Goal: Task Accomplishment & Management: Manage account settings

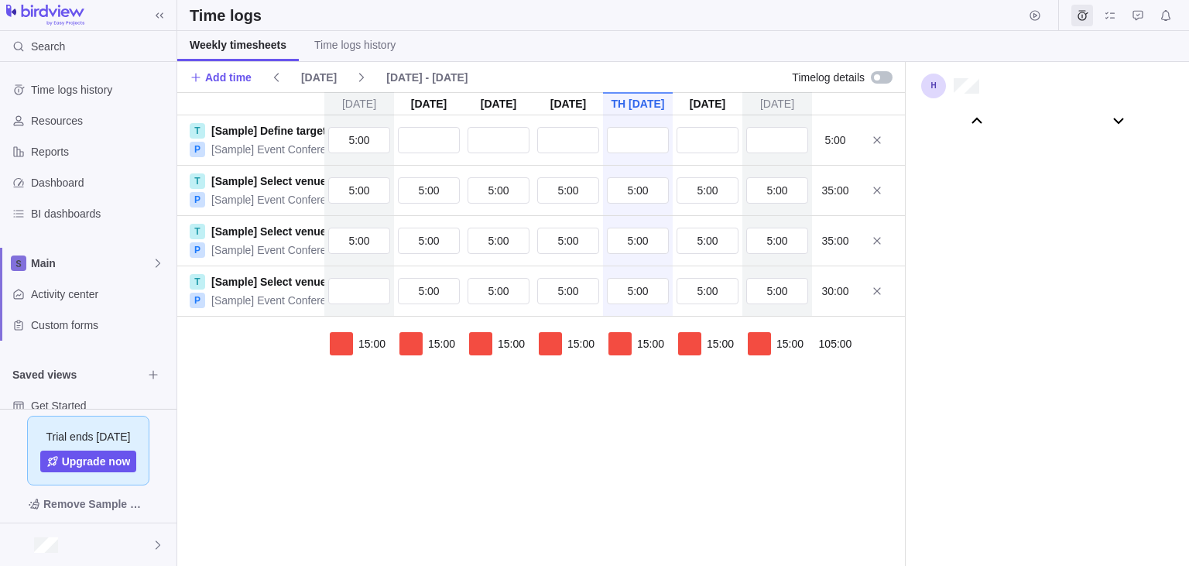
scroll to position [86134, 0]
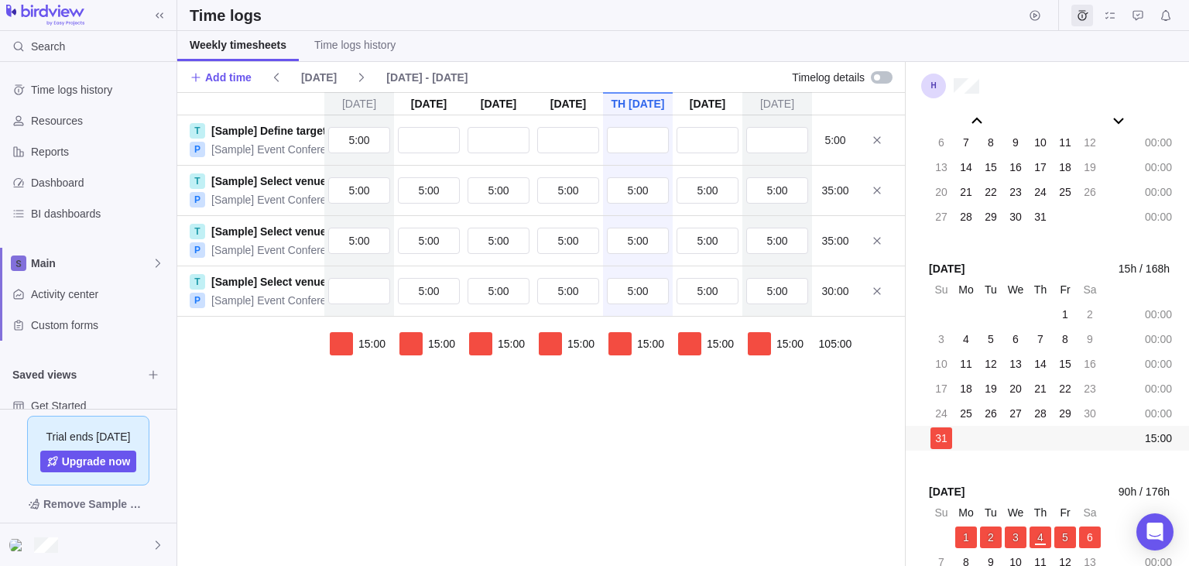
drag, startPoint x: 202, startPoint y: 488, endPoint x: 283, endPoint y: 441, distance: 94.0
click at [204, 488] on div "Su Aug 31 Mo Sep 1 Tu Sep 2 We Sep 3 Th Sep 4 Fr Sep 5 Sa Sep 6 T [Sample] Defi…" at bounding box center [541, 329] width 728 height 474
click at [875, 144] on icon at bounding box center [877, 140] width 12 height 12
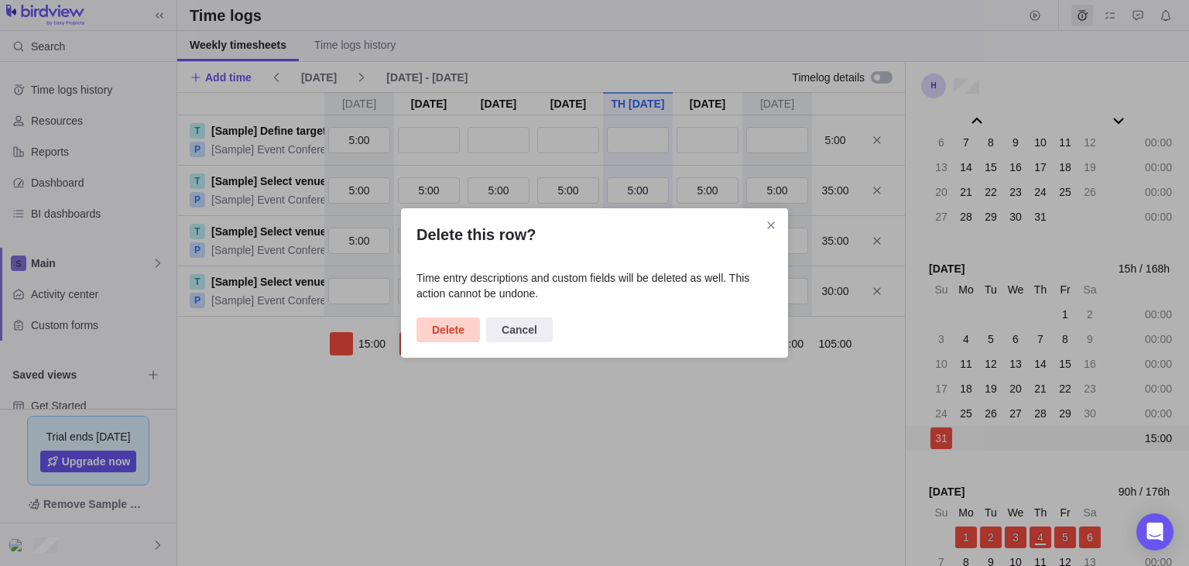
click at [457, 321] on span "Delete" at bounding box center [448, 329] width 33 height 19
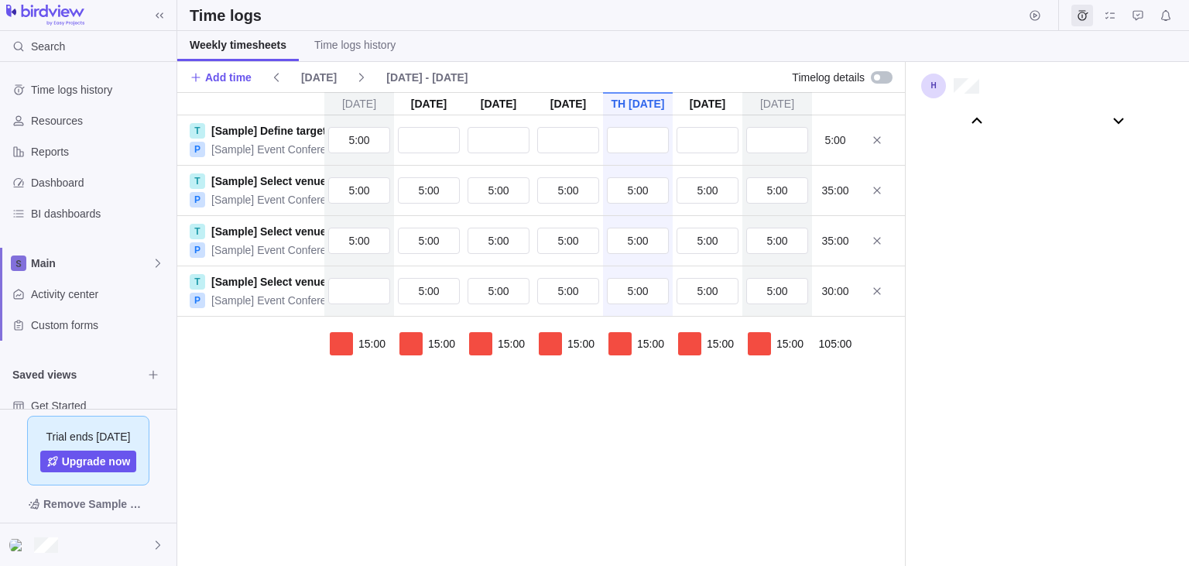
scroll to position [86134, 0]
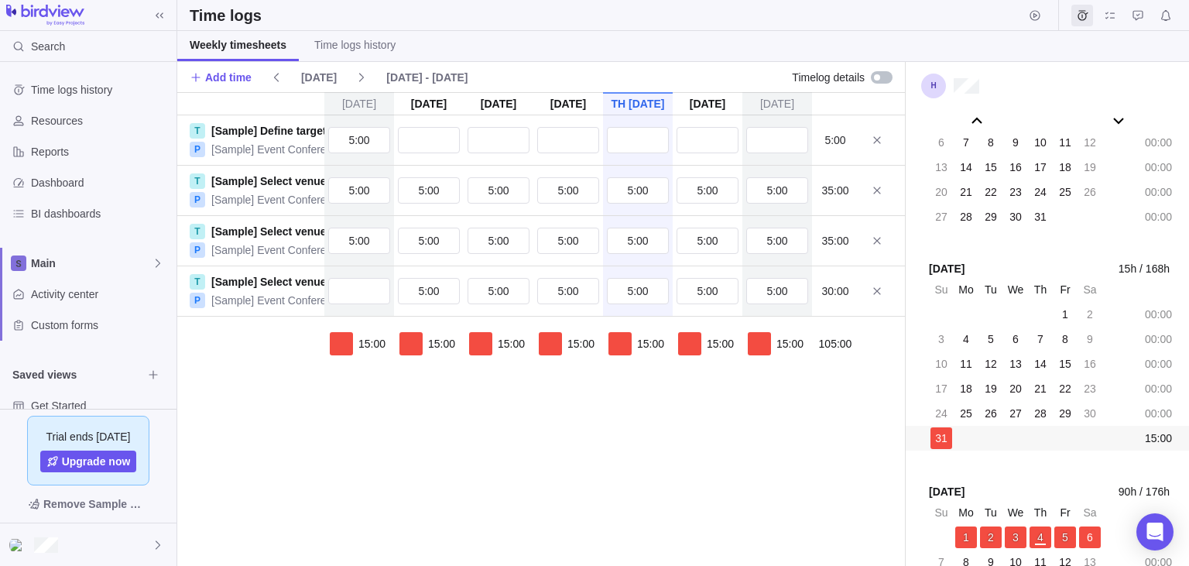
click at [427, 14] on div "Time logs" at bounding box center [683, 15] width 1012 height 31
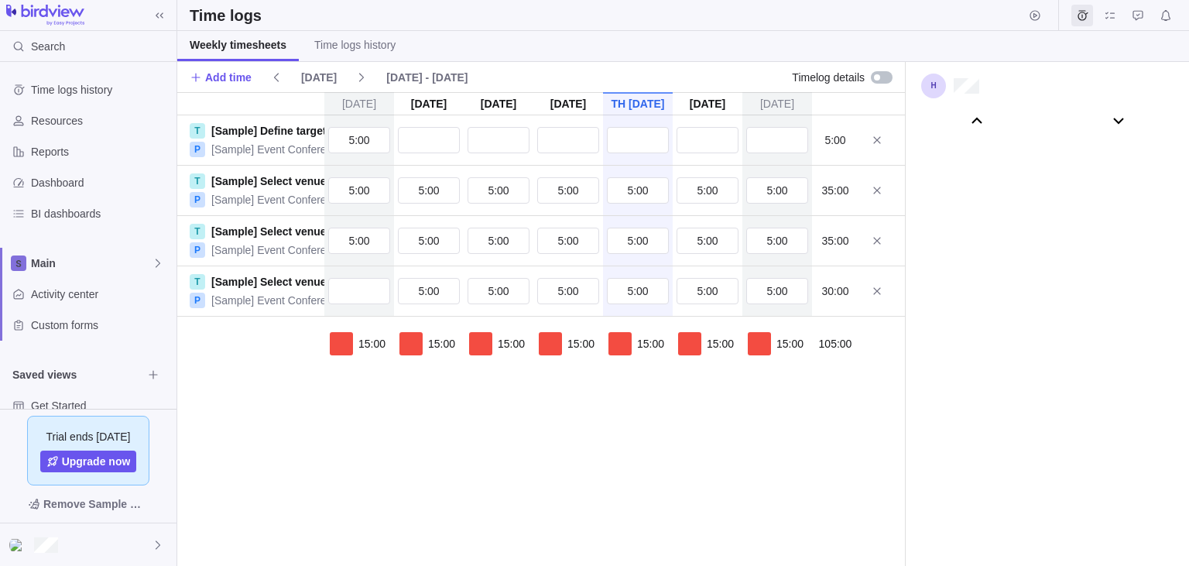
scroll to position [86134, 0]
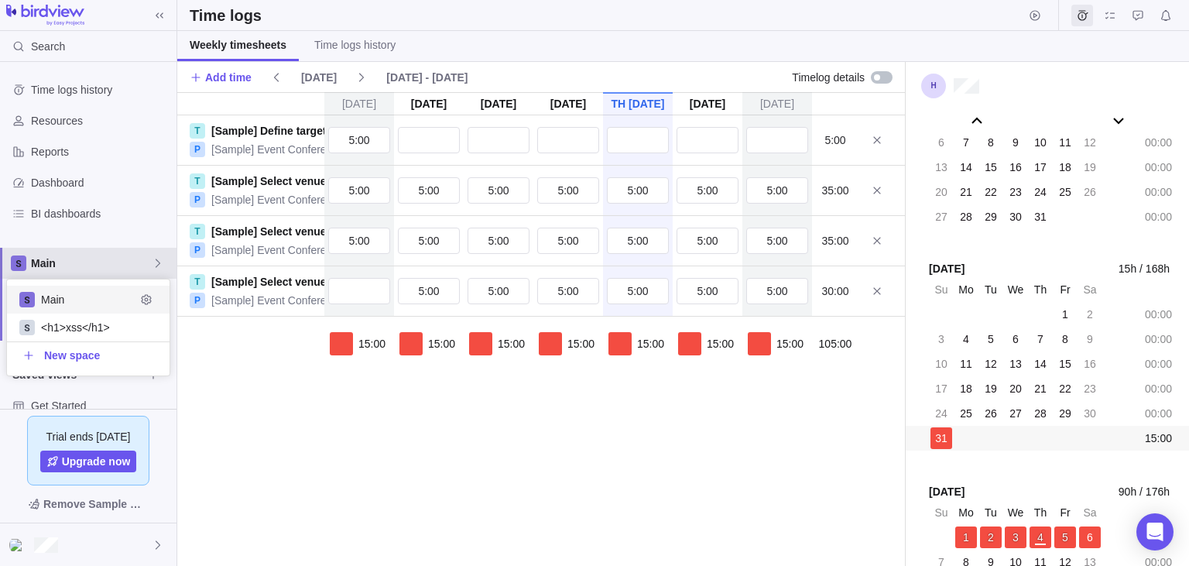
click at [76, 266] on span "Main" at bounding box center [91, 262] width 121 height 15
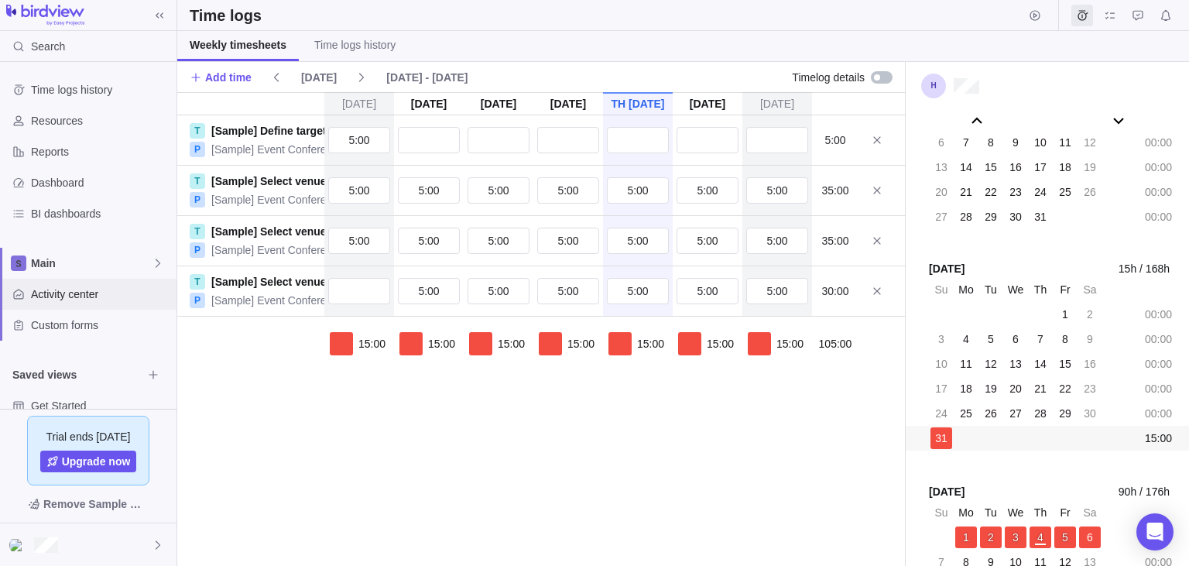
click at [113, 288] on span "Activity center" at bounding box center [100, 293] width 139 height 15
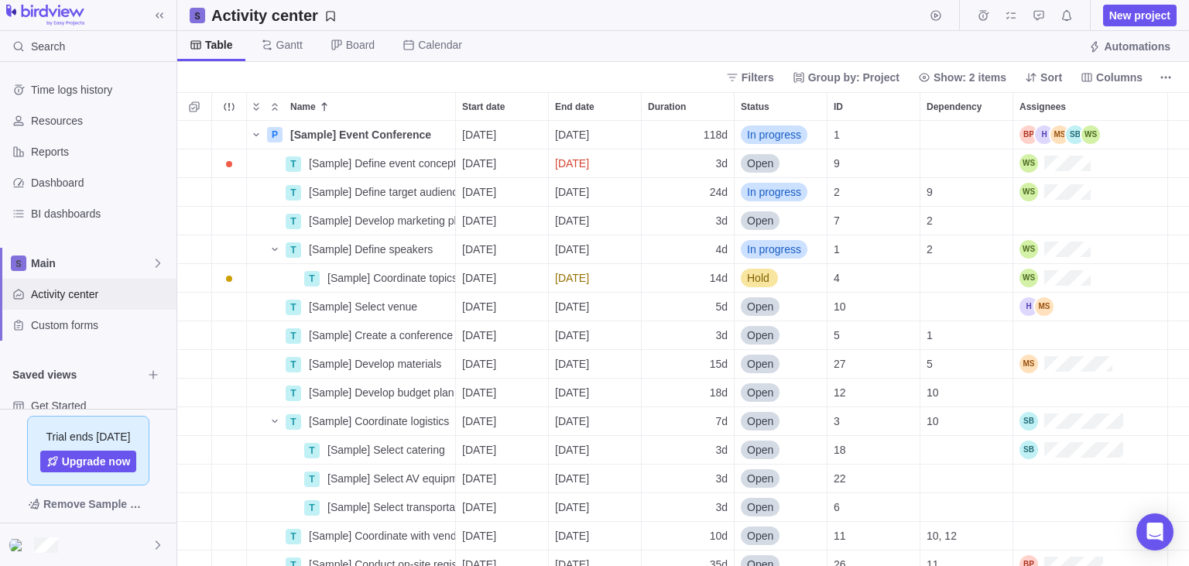
scroll to position [446, 1012]
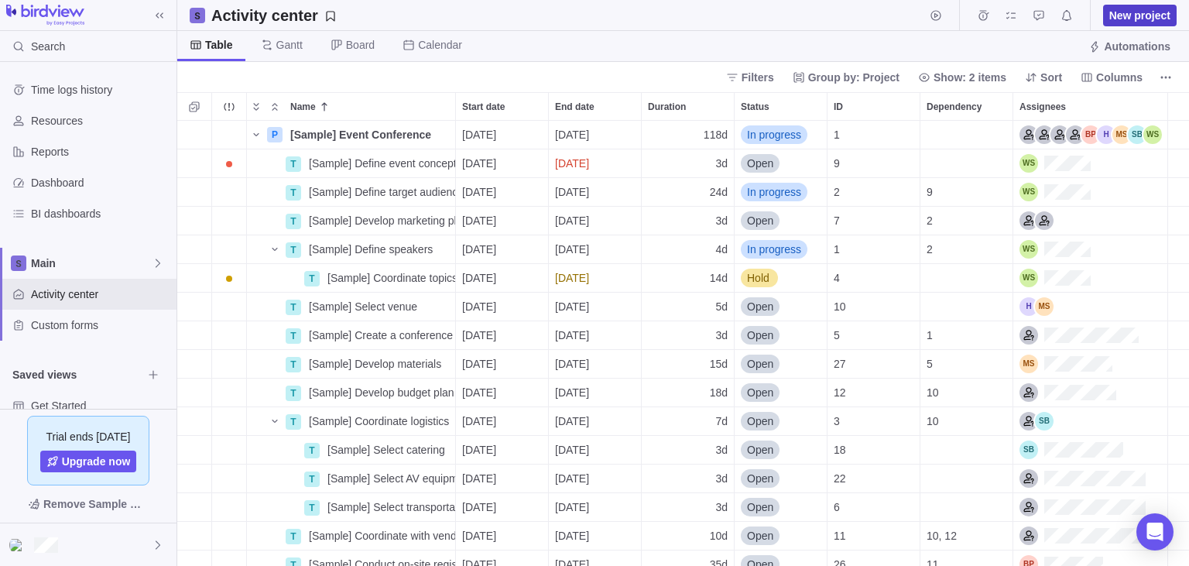
click at [1133, 20] on span "New project" at bounding box center [1139, 15] width 61 height 15
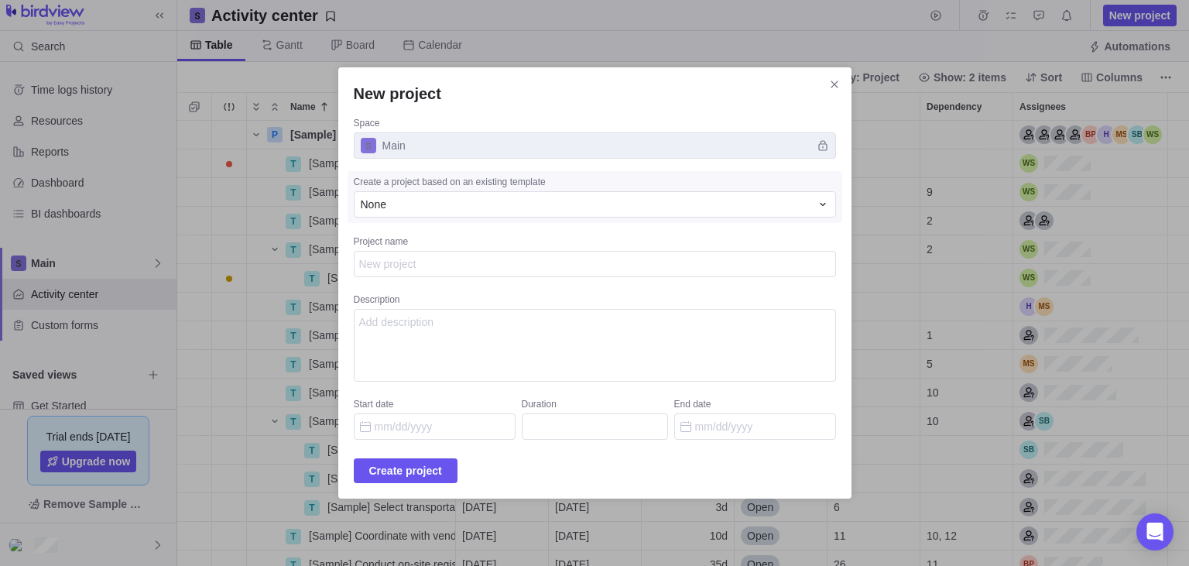
type textarea "x"
type textarea "m"
click at [442, 466] on span "Create project" at bounding box center [405, 470] width 73 height 19
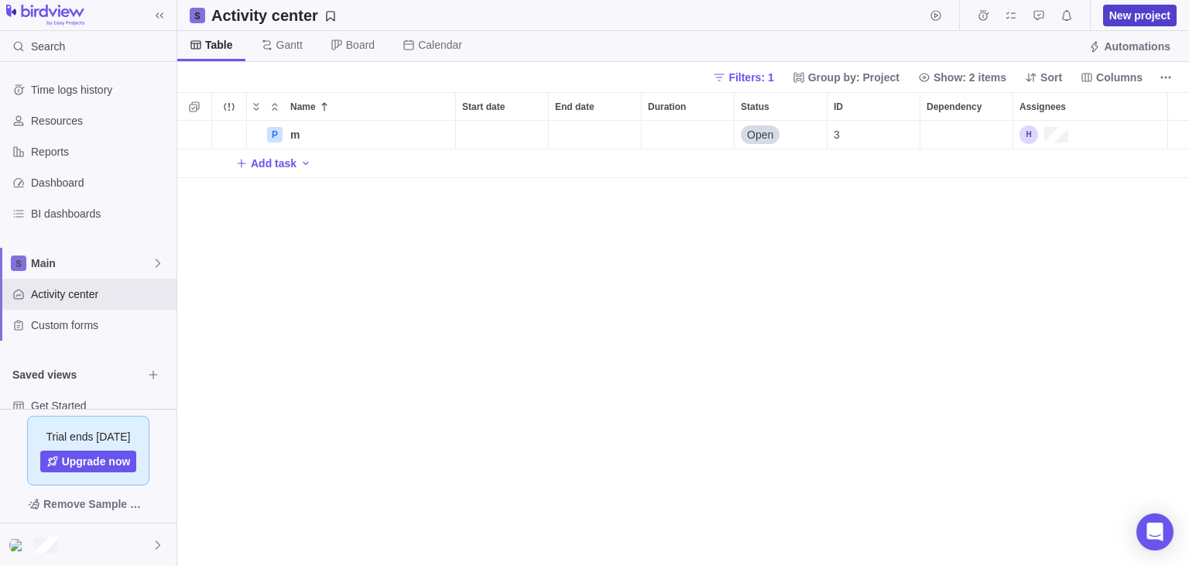
click at [1133, 5] on span "New project" at bounding box center [1140, 16] width 74 height 22
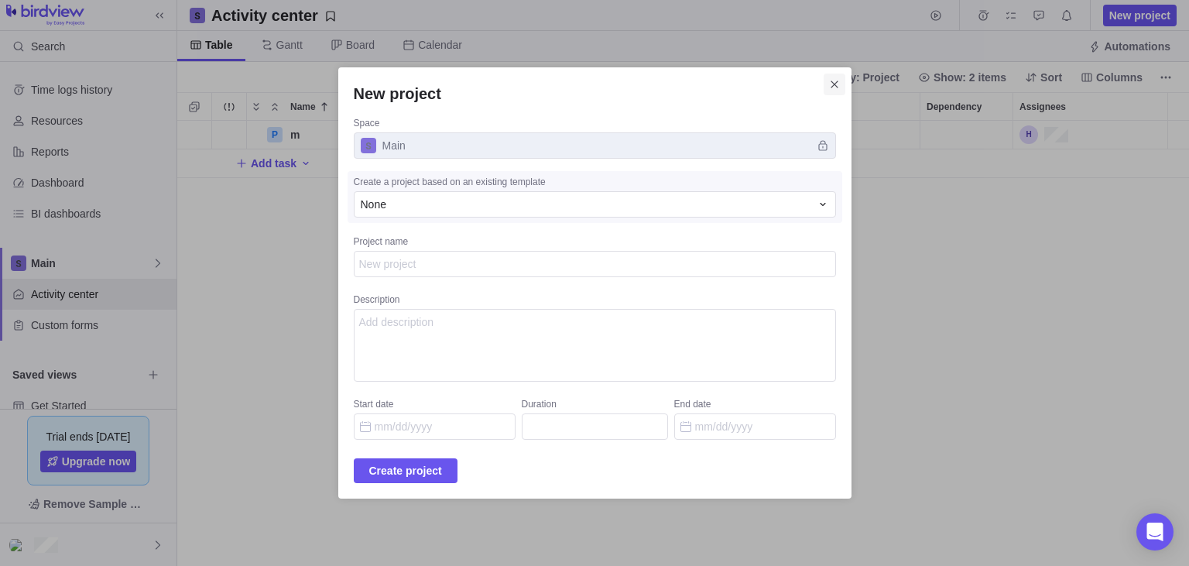
type textarea "x"
click at [826, 82] on span "Close" at bounding box center [835, 85] width 22 height 22
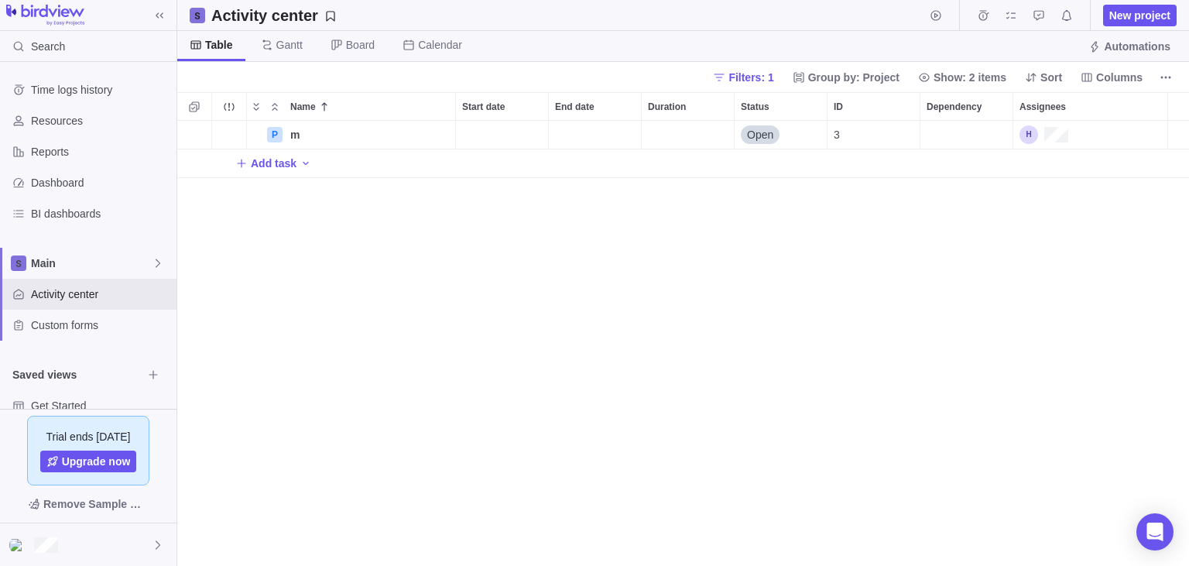
scroll to position [1, 0]
click at [303, 165] on icon "Add activity" at bounding box center [306, 163] width 12 height 12
click at [530, 234] on div "Name Start date End date Duration Status ID Dependency Assignees P m Details Op…" at bounding box center [683, 329] width 1012 height 474
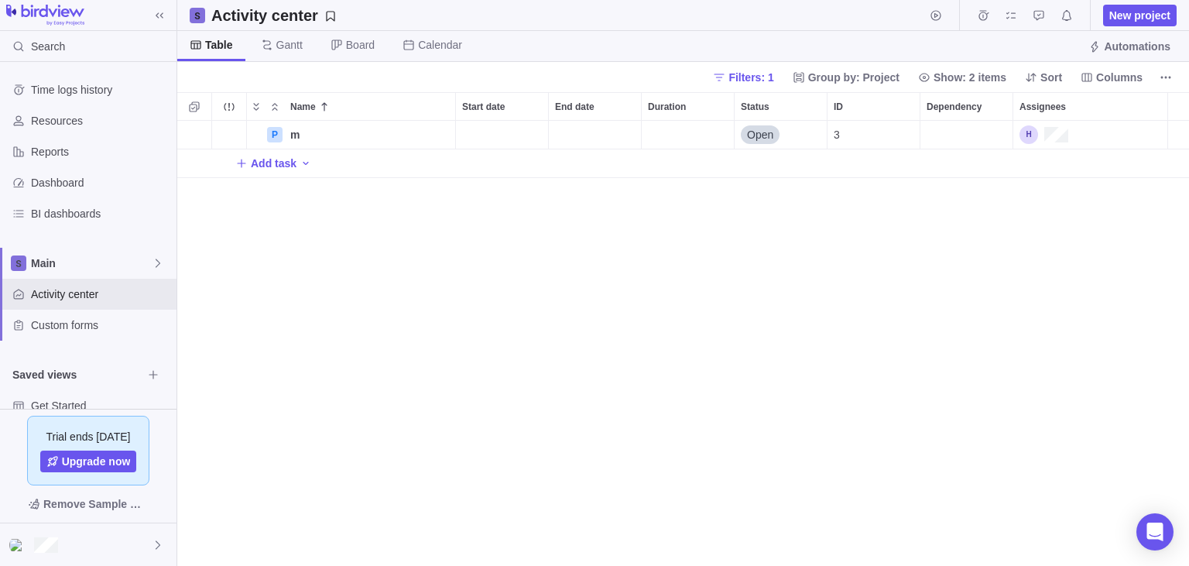
scroll to position [446, 1012]
click at [199, 138] on icon "Add activity" at bounding box center [194, 134] width 12 height 12
click at [299, 190] on div "Name Start date End date Duration Status ID Dependency Assignees P m Details Op…" at bounding box center [683, 329] width 1012 height 474
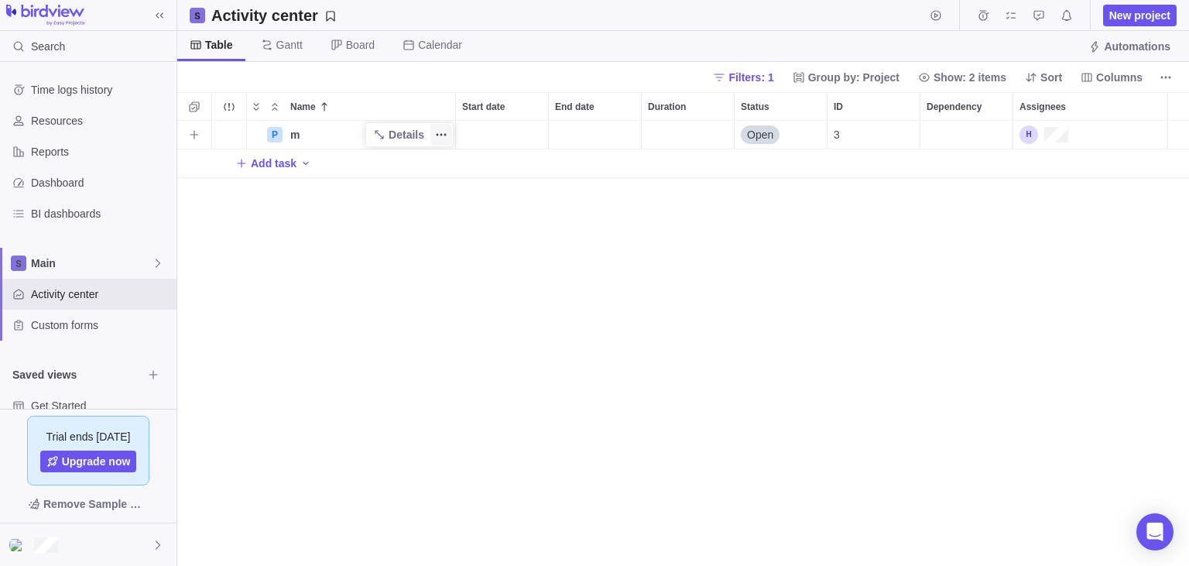
click at [435, 137] on span "More actions" at bounding box center [441, 135] width 22 height 22
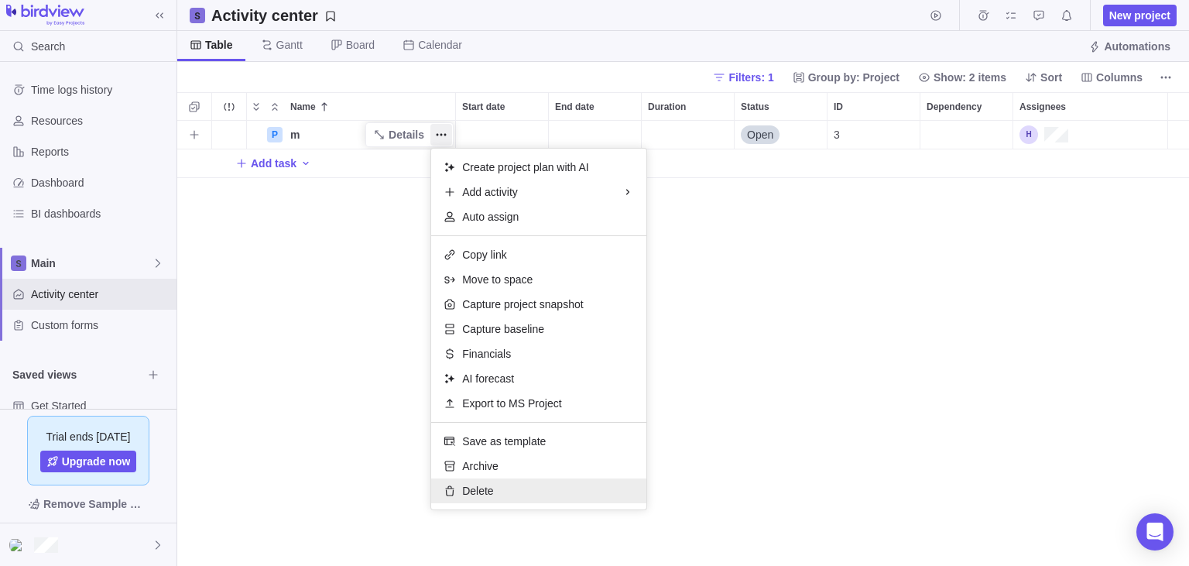
click at [582, 495] on div "Delete" at bounding box center [538, 490] width 215 height 25
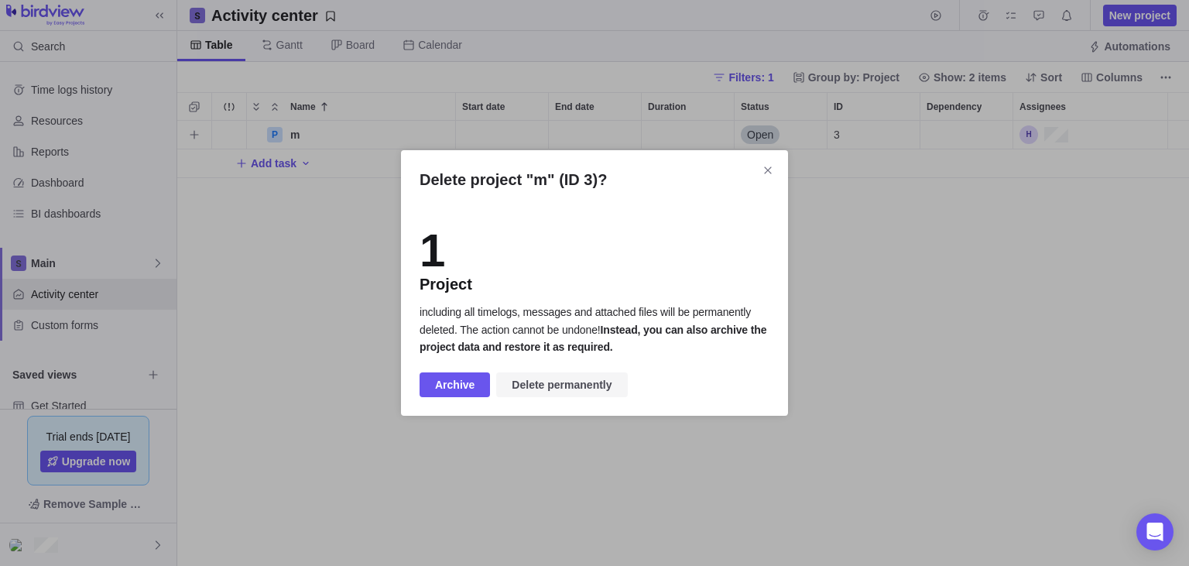
click at [550, 390] on span "Delete permanently" at bounding box center [562, 384] width 100 height 19
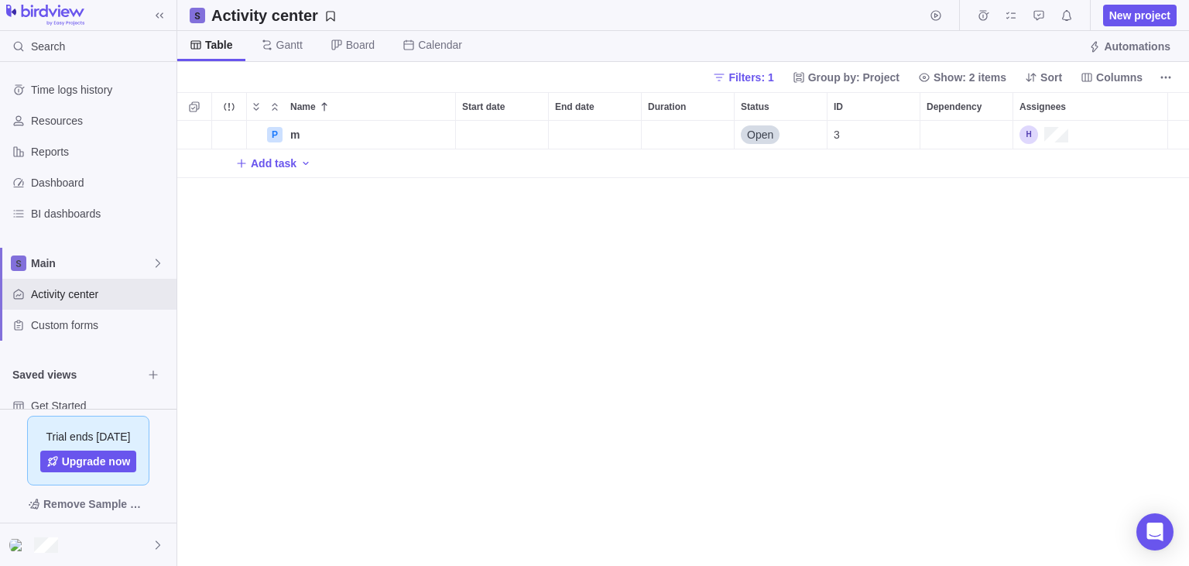
click at [382, 290] on div "P m Details Open 3 Add task" at bounding box center [683, 344] width 1012 height 446
click at [439, 134] on icon "More actions" at bounding box center [441, 134] width 12 height 12
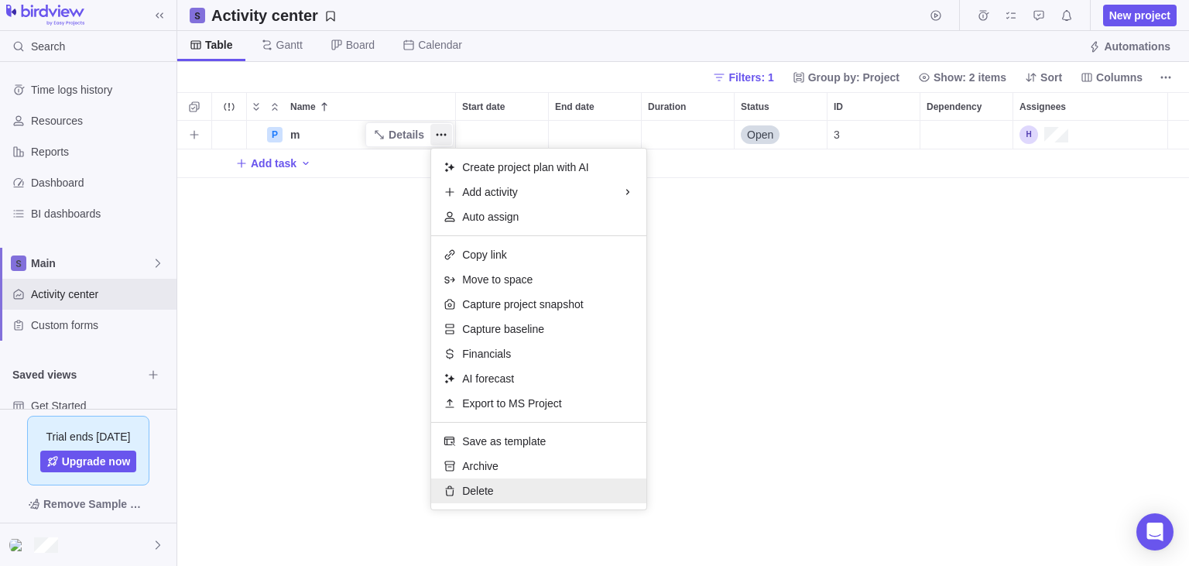
click at [543, 488] on div "Delete" at bounding box center [538, 490] width 215 height 25
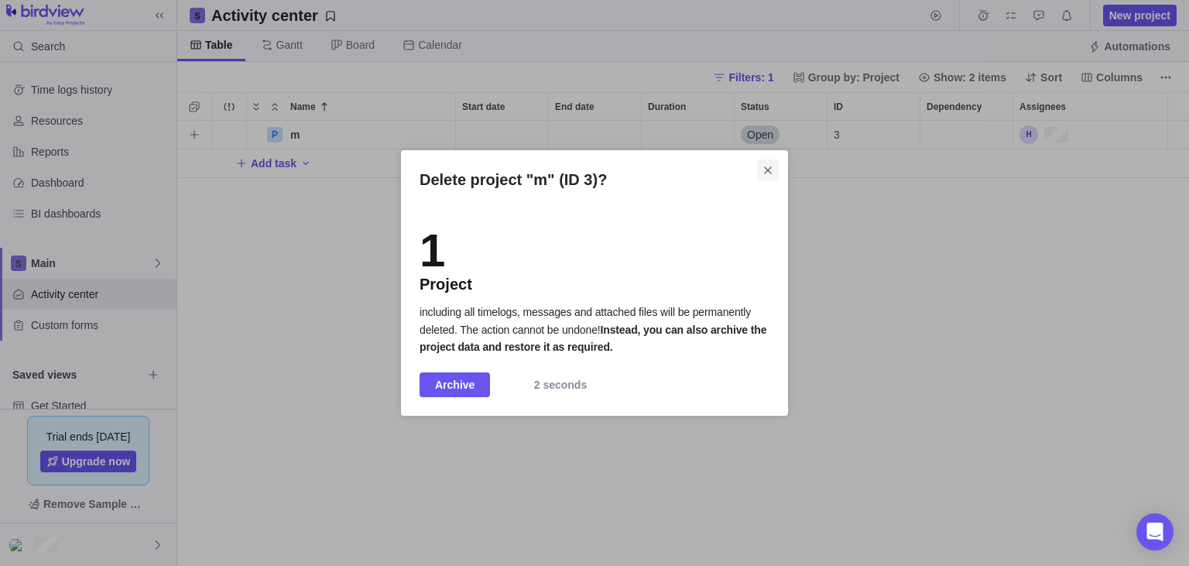
click at [769, 173] on icon "Close" at bounding box center [768, 170] width 12 height 12
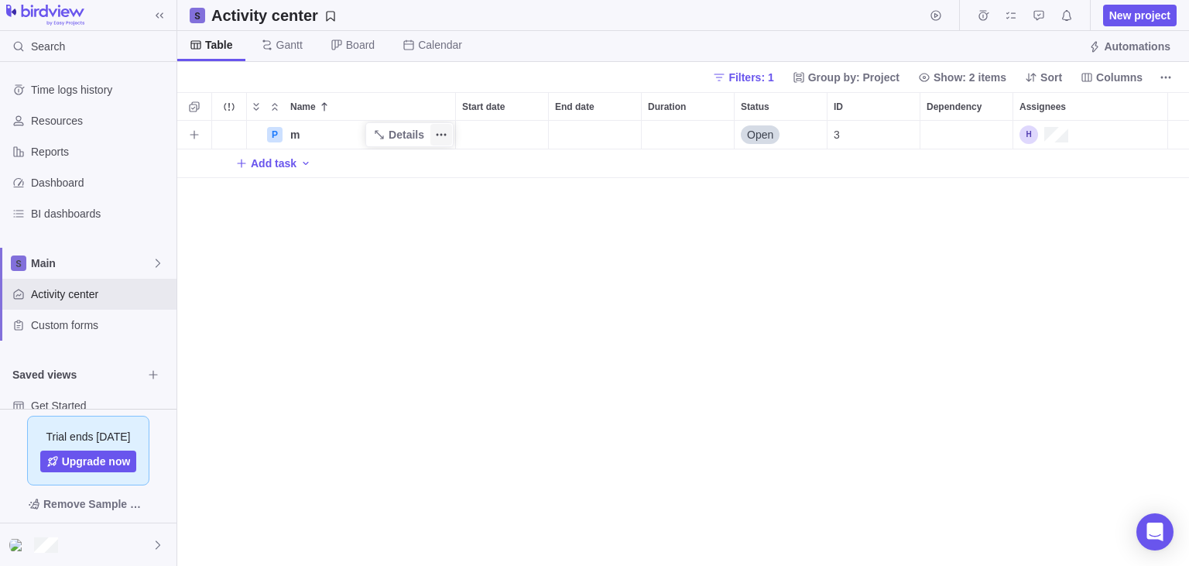
click at [438, 132] on icon "More actions" at bounding box center [441, 134] width 12 height 12
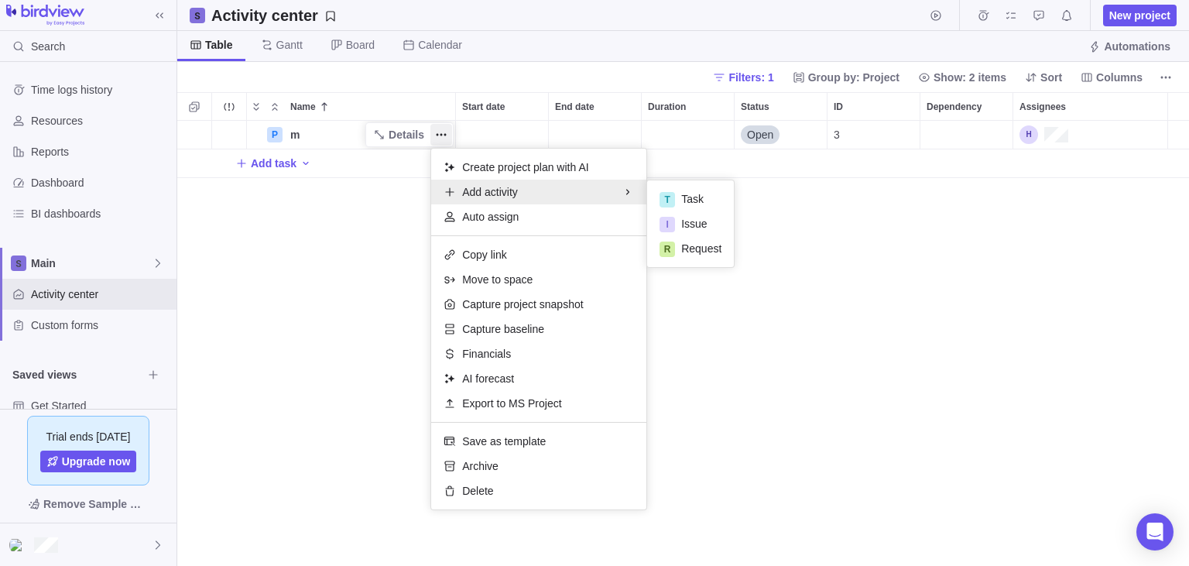
click at [337, 327] on div "Name Start date End date Duration Status ID Dependency Assignees P m Details Op…" at bounding box center [683, 329] width 1012 height 474
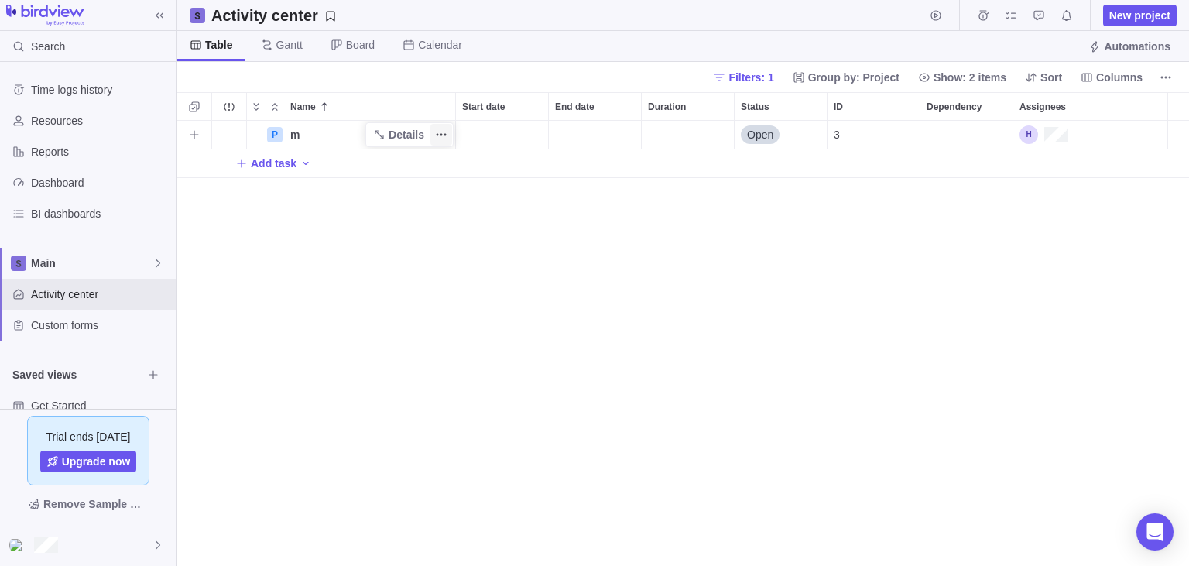
click at [436, 135] on icon "More actions" at bounding box center [441, 134] width 12 height 12
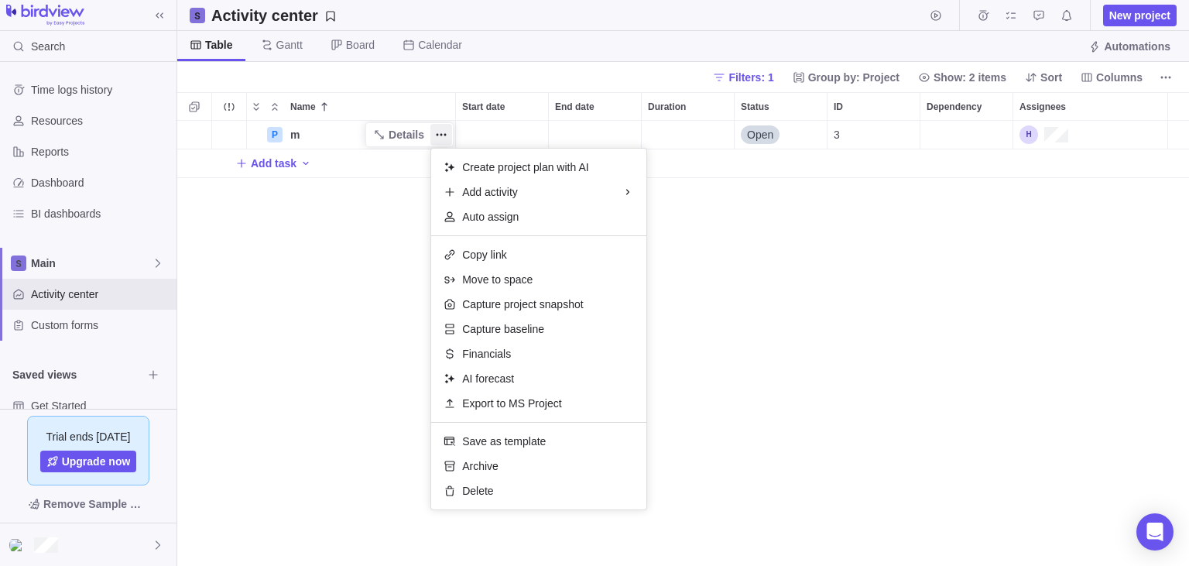
click at [359, 265] on div "Name Start date End date Duration Status ID Dependency Assignees P m Details Op…" at bounding box center [683, 329] width 1012 height 474
